Goal: Task Accomplishment & Management: Use online tool/utility

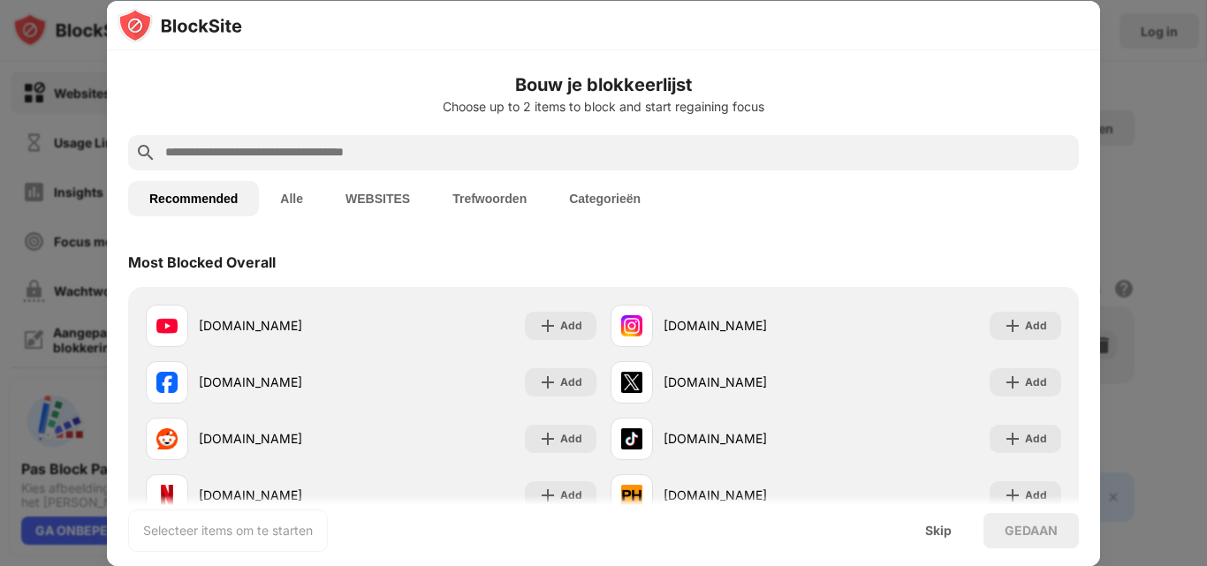
click at [706, 154] on input "text" at bounding box center [617, 152] width 908 height 21
paste input "**********"
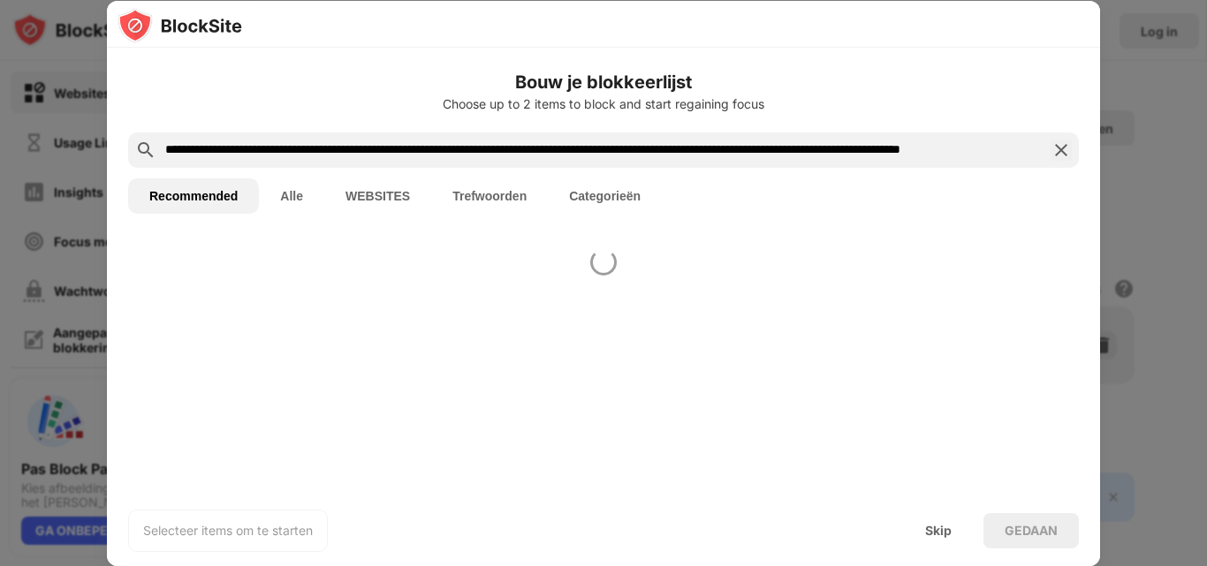
scroll to position [0, 216]
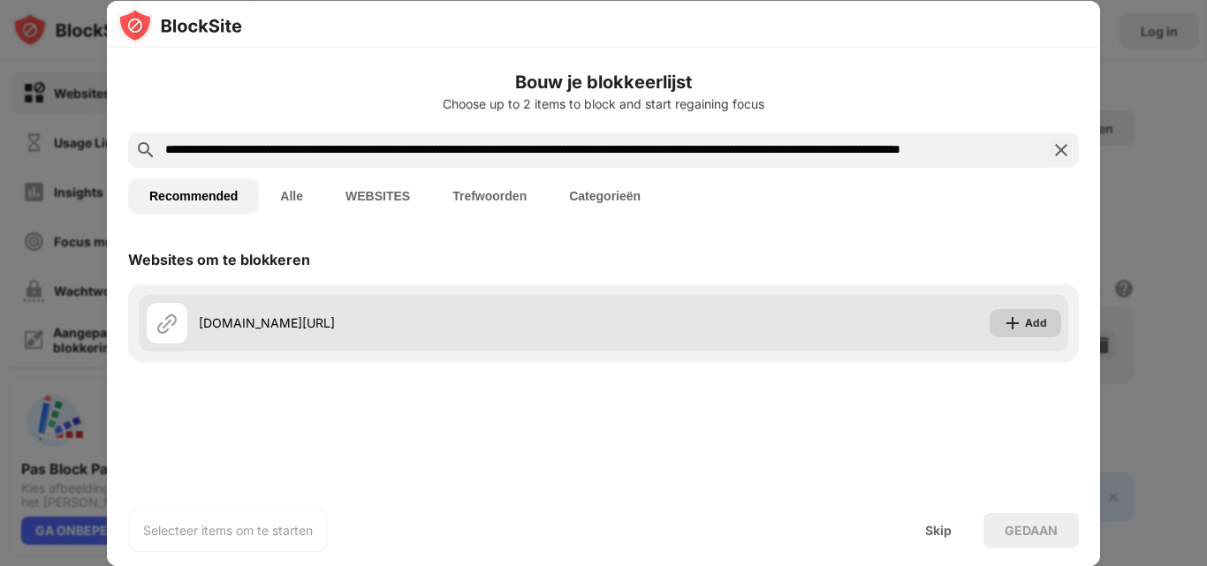
type input "**********"
click at [1015, 331] on img at bounding box center [1013, 323] width 18 height 18
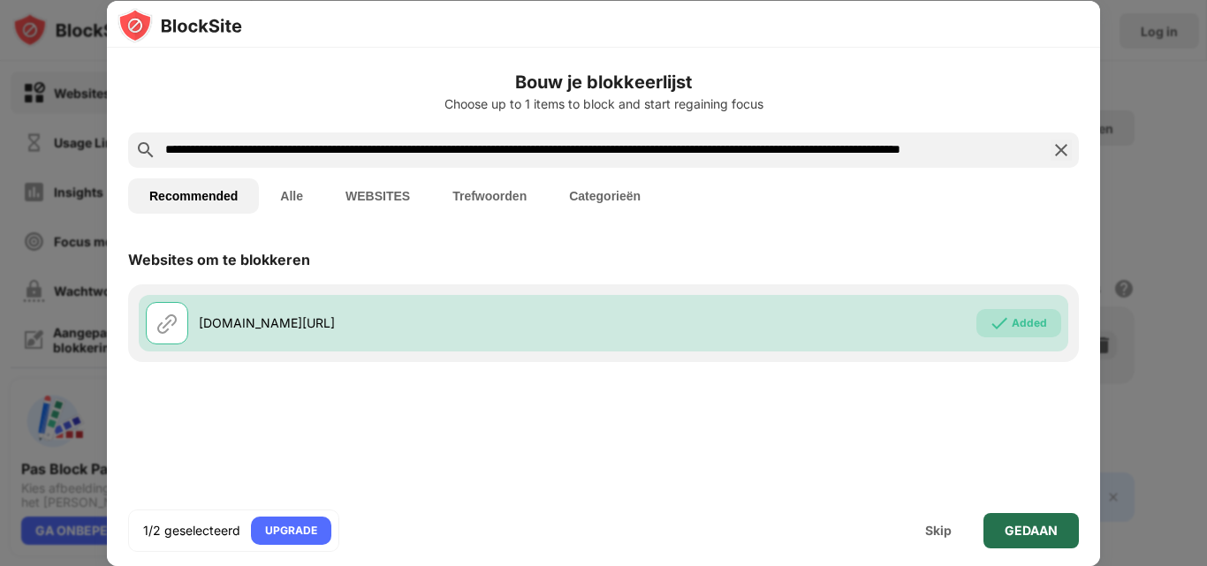
click at [1035, 530] on div "GEDAAN" at bounding box center [1030, 531] width 53 height 14
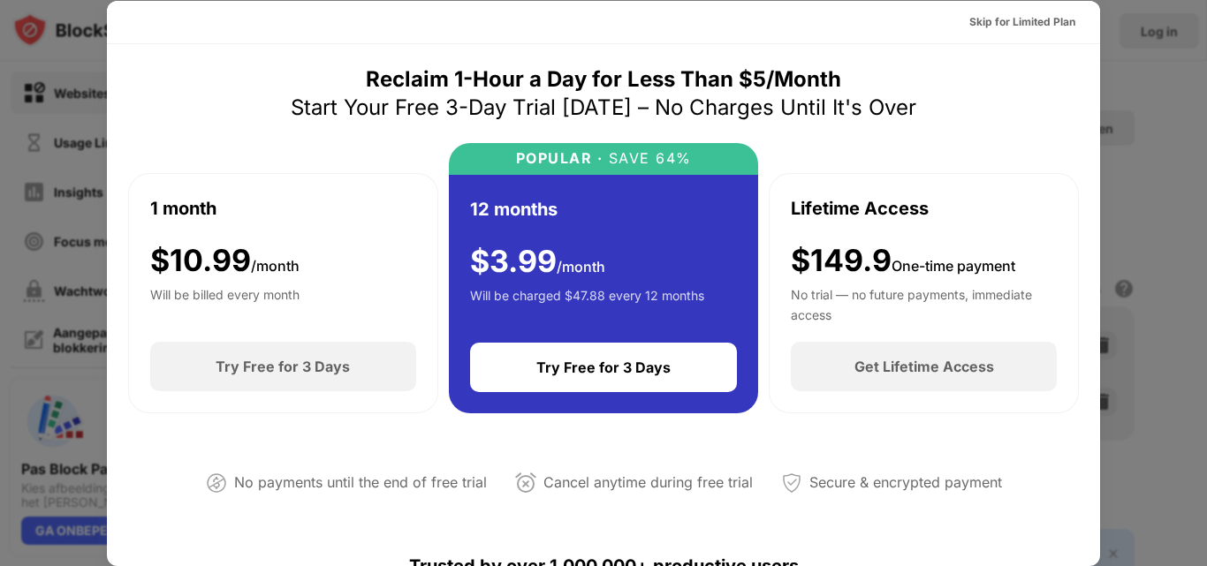
scroll to position [861, 0]
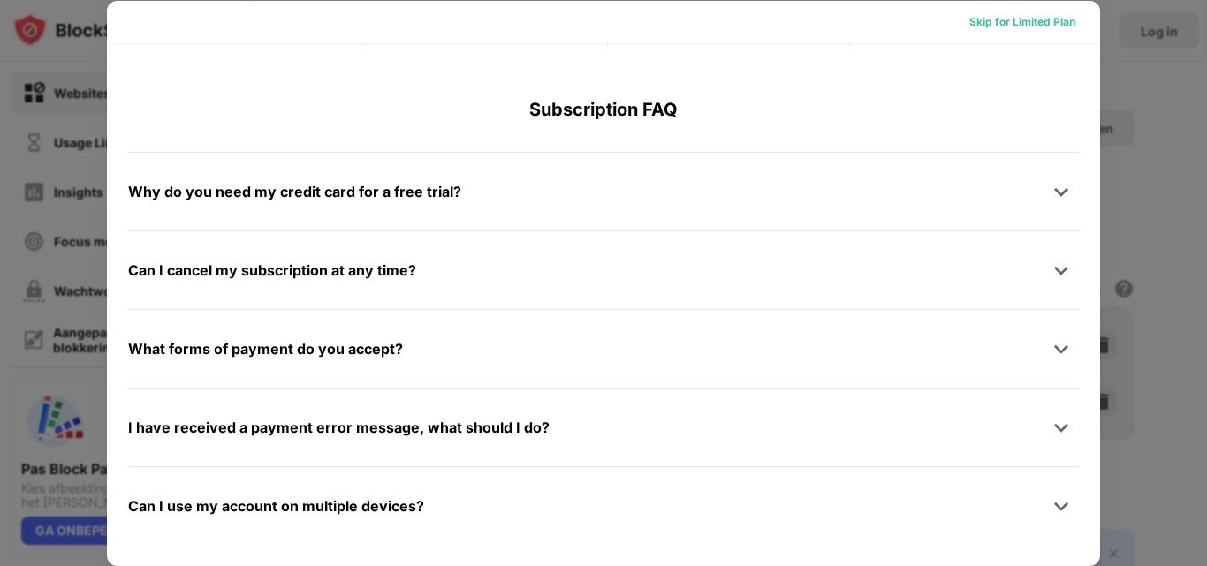
click at [1017, 23] on div "Skip for Limited Plan" at bounding box center [1022, 22] width 106 height 18
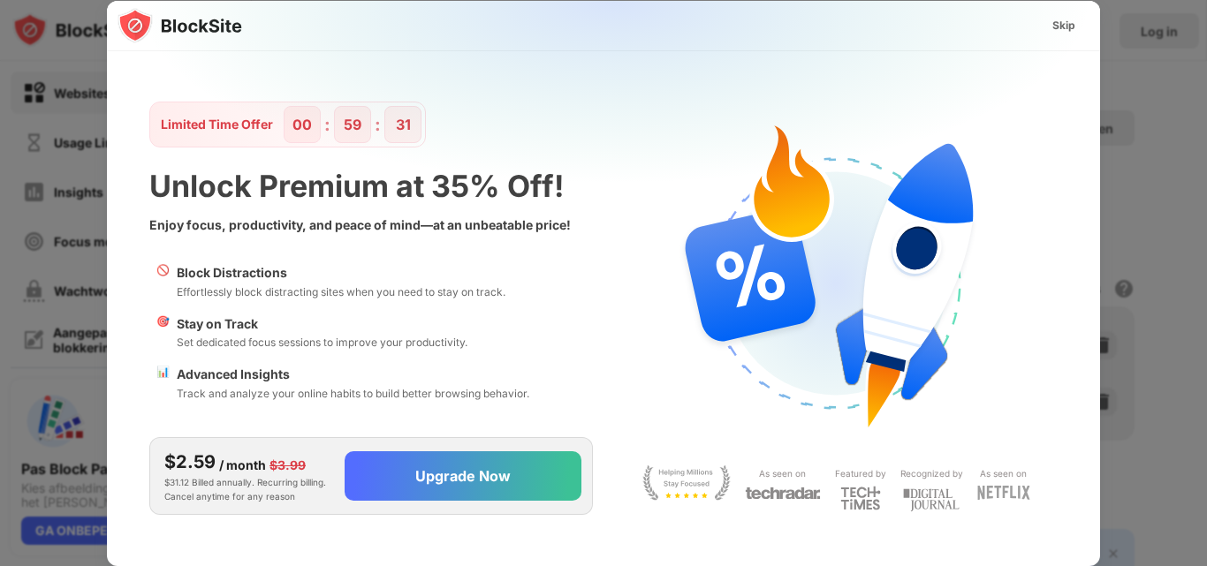
scroll to position [0, 0]
click at [1067, 23] on div "Skip" at bounding box center [1063, 26] width 23 height 18
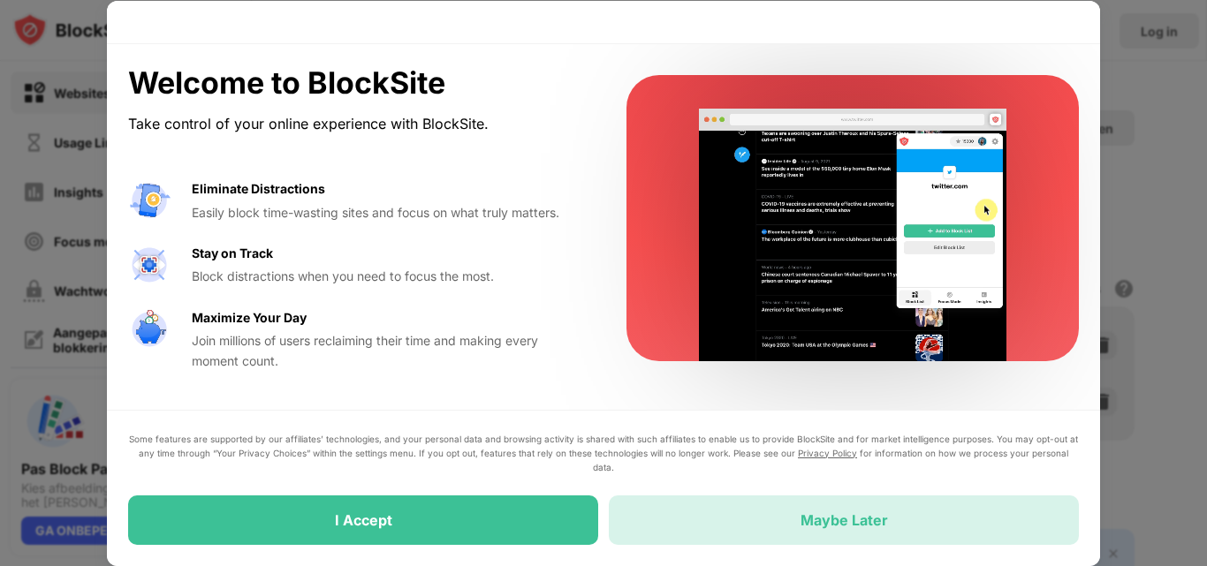
click at [845, 511] on div "Maybe Later" at bounding box center [843, 520] width 87 height 18
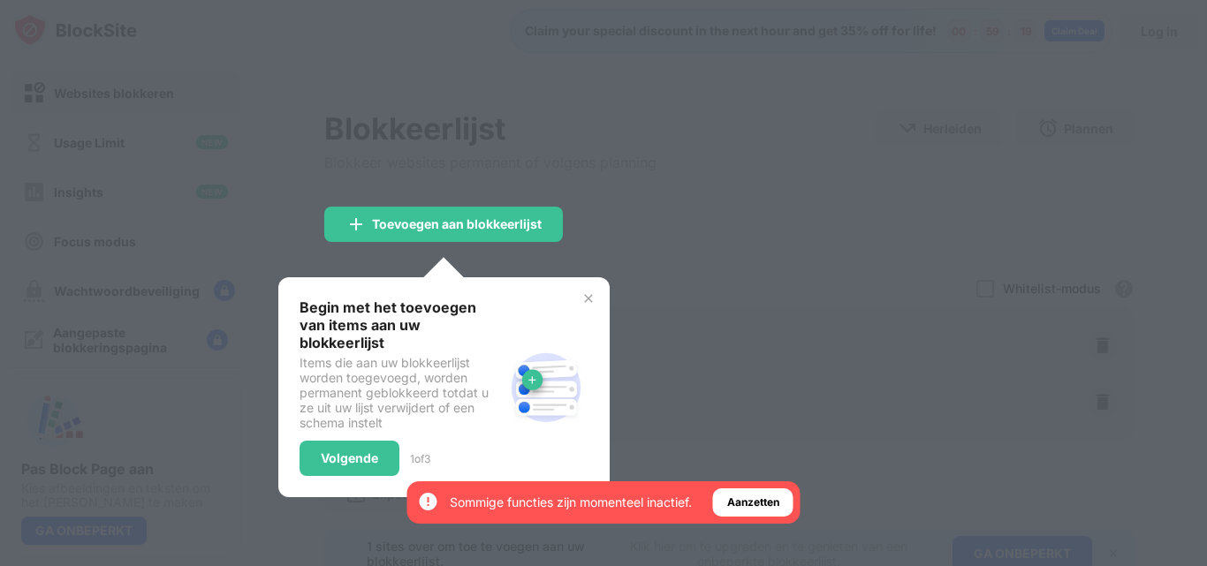
click at [586, 298] on img at bounding box center [588, 299] width 14 height 14
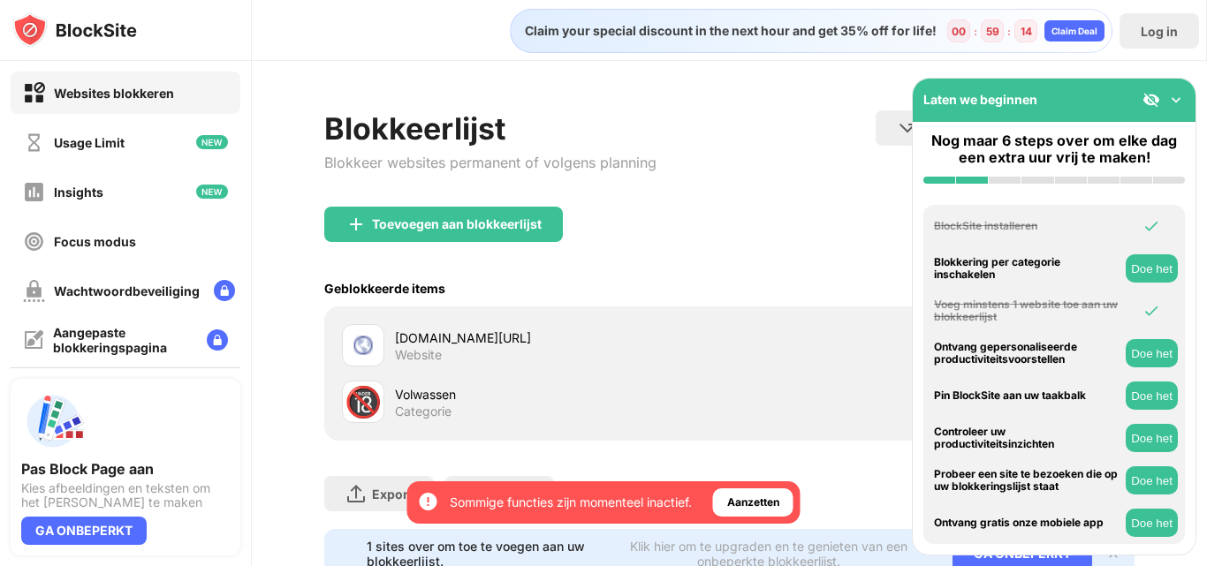
scroll to position [48, 0]
